Goal: Task Accomplishment & Management: Use online tool/utility

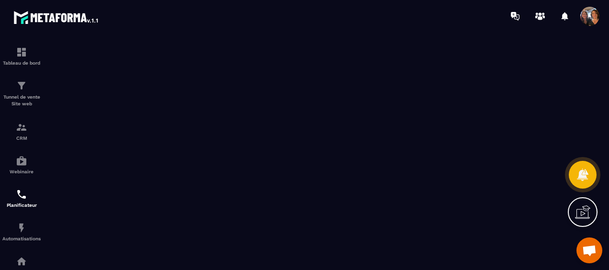
scroll to position [1570, 0]
click at [24, 137] on p "CRM" at bounding box center [21, 138] width 38 height 5
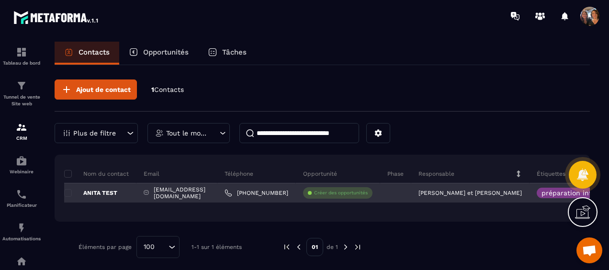
click at [276, 194] on link "[PHONE_NUMBER]" at bounding box center [257, 193] width 64 height 8
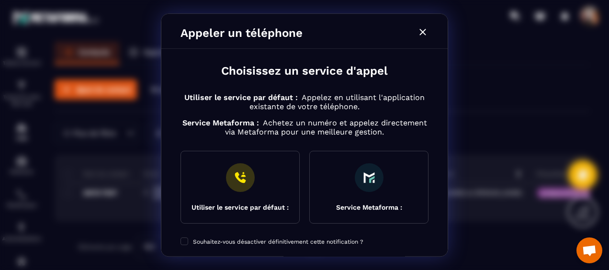
click at [426, 34] on icon "Modal window" at bounding box center [422, 31] width 11 height 11
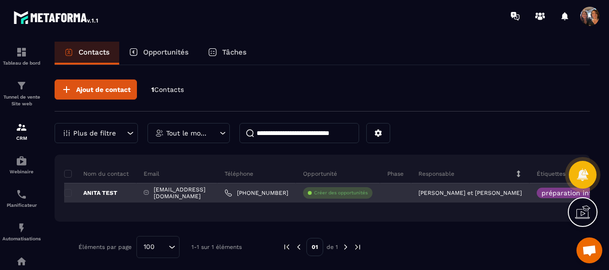
click at [507, 193] on div "[PERSON_NAME] et [PERSON_NAME]" at bounding box center [470, 192] width 118 height 19
click at [480, 192] on p "[PERSON_NAME] et [PERSON_NAME]" at bounding box center [470, 193] width 103 height 7
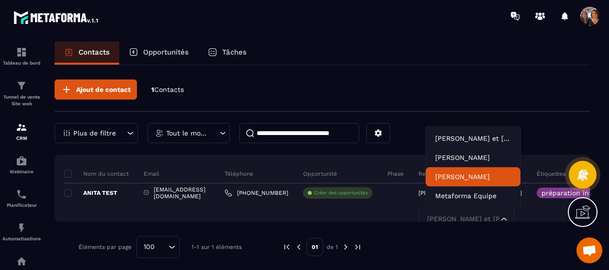
click at [401, 203] on div "Nom du contact Email Téléphone Opportunité Phase Responsable Étiquettes Liste D…" at bounding box center [323, 188] width 536 height 67
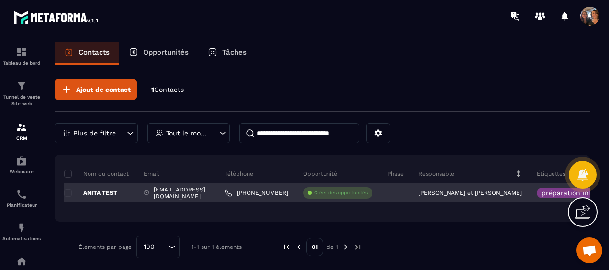
click at [91, 190] on p "ANITA TEST" at bounding box center [90, 193] width 53 height 8
